Goal: Check status: Check status

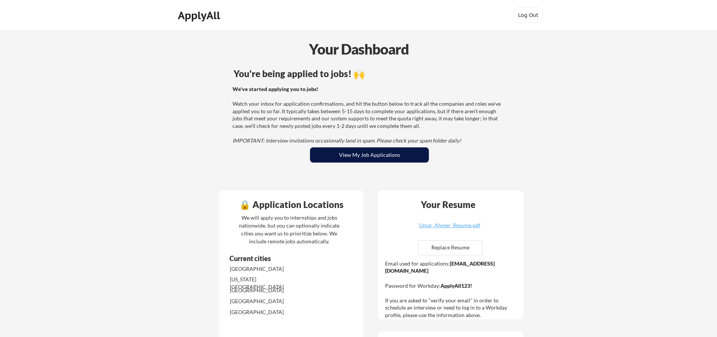
click at [357, 154] on button "View My Job Applications" at bounding box center [369, 155] width 119 height 15
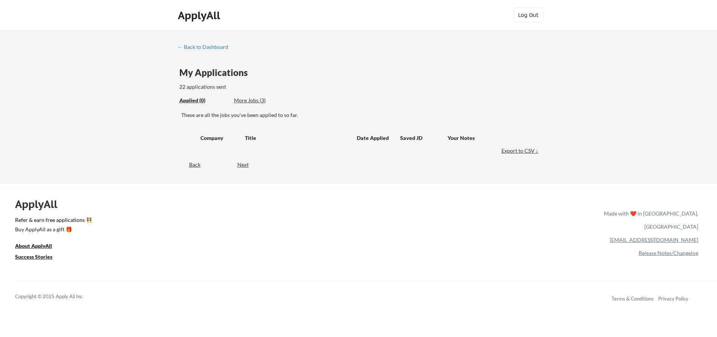
click at [242, 101] on div "More Jobs (3)" at bounding box center [261, 101] width 55 height 8
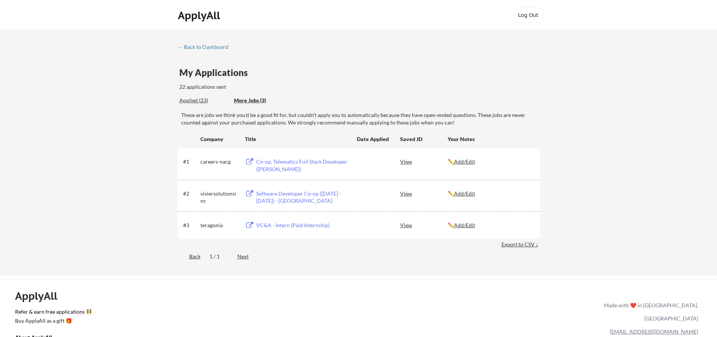
click at [191, 96] on div "Applied (23) More Jobs (3)" at bounding box center [234, 100] width 110 height 15
click at [193, 99] on div "Applied (23)" at bounding box center [203, 101] width 49 height 8
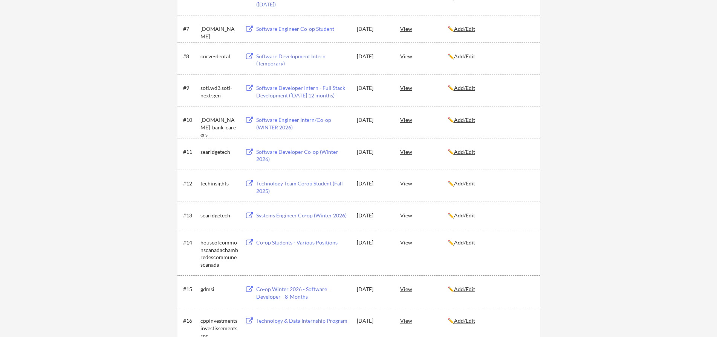
scroll to position [0, 2]
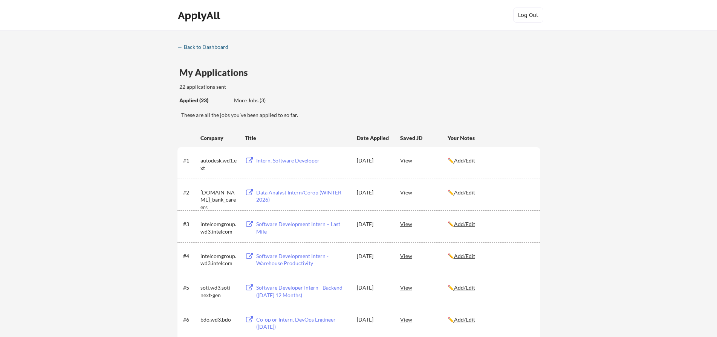
click at [185, 46] on div "← Back to Dashboard" at bounding box center [205, 46] width 56 height 5
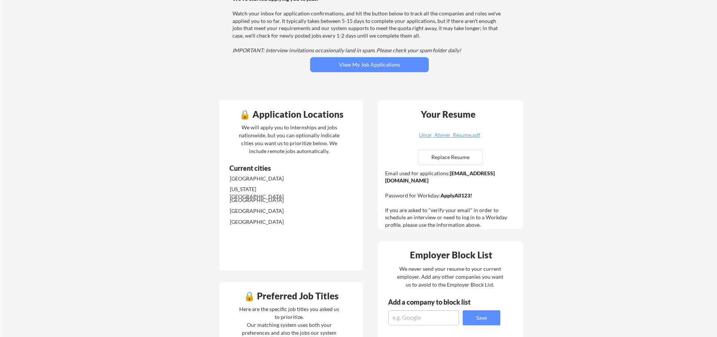
scroll to position [113, 0]
